Goal: Check status: Check status

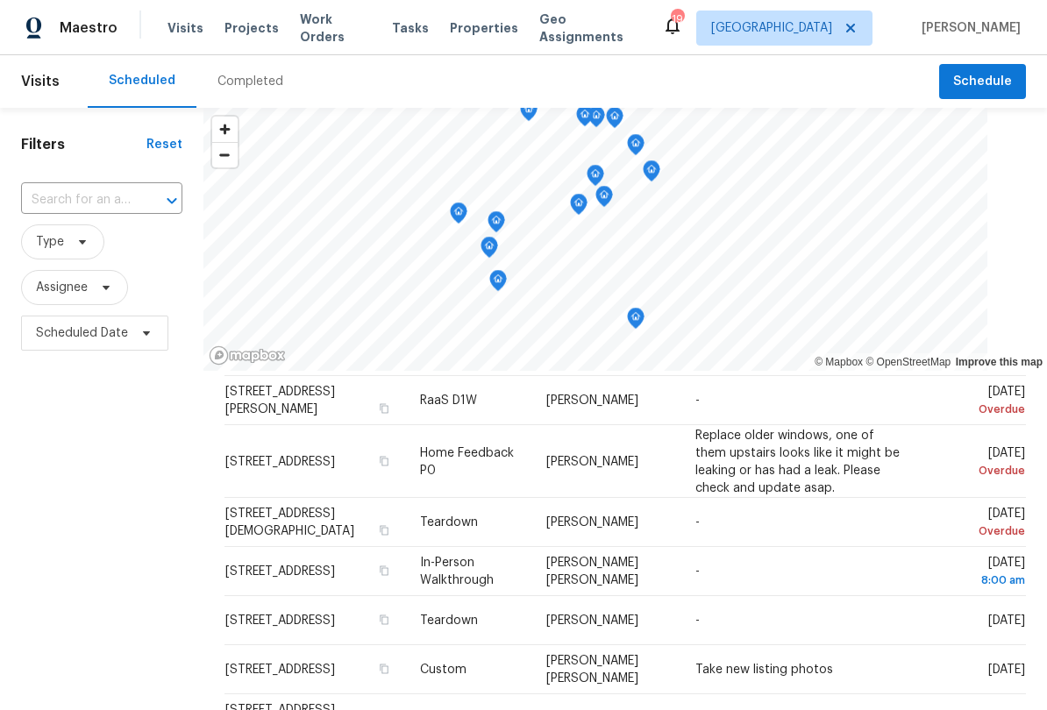
scroll to position [403, 0]
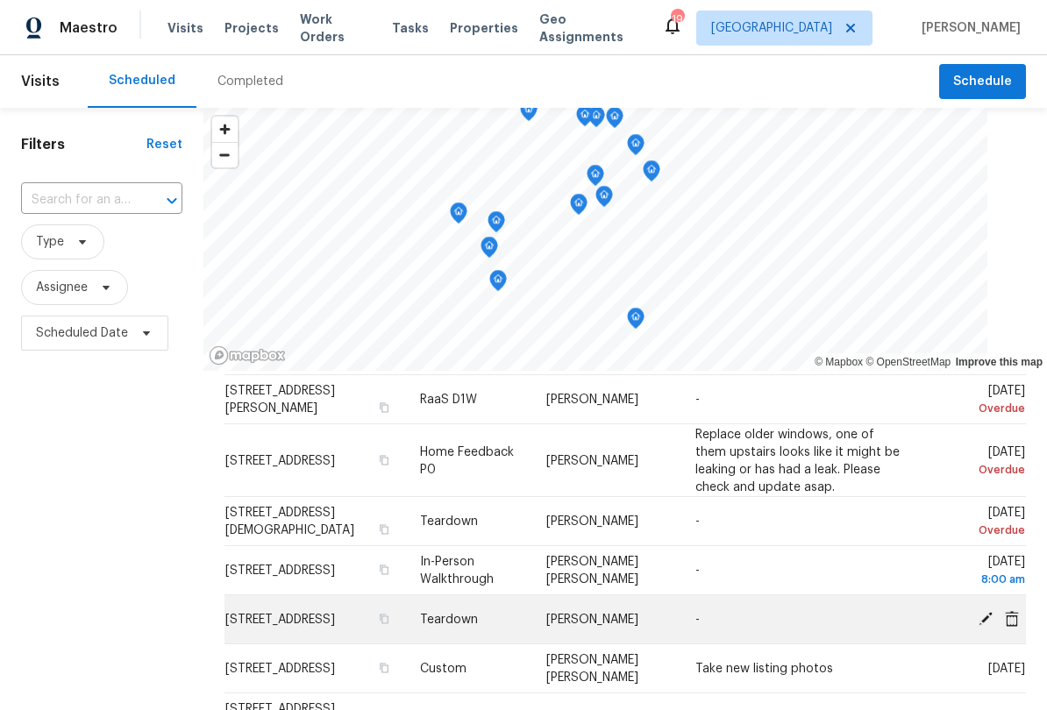
click at [974, 644] on td "[DATE]" at bounding box center [974, 619] width 104 height 49
